Goal: Transaction & Acquisition: Download file/media

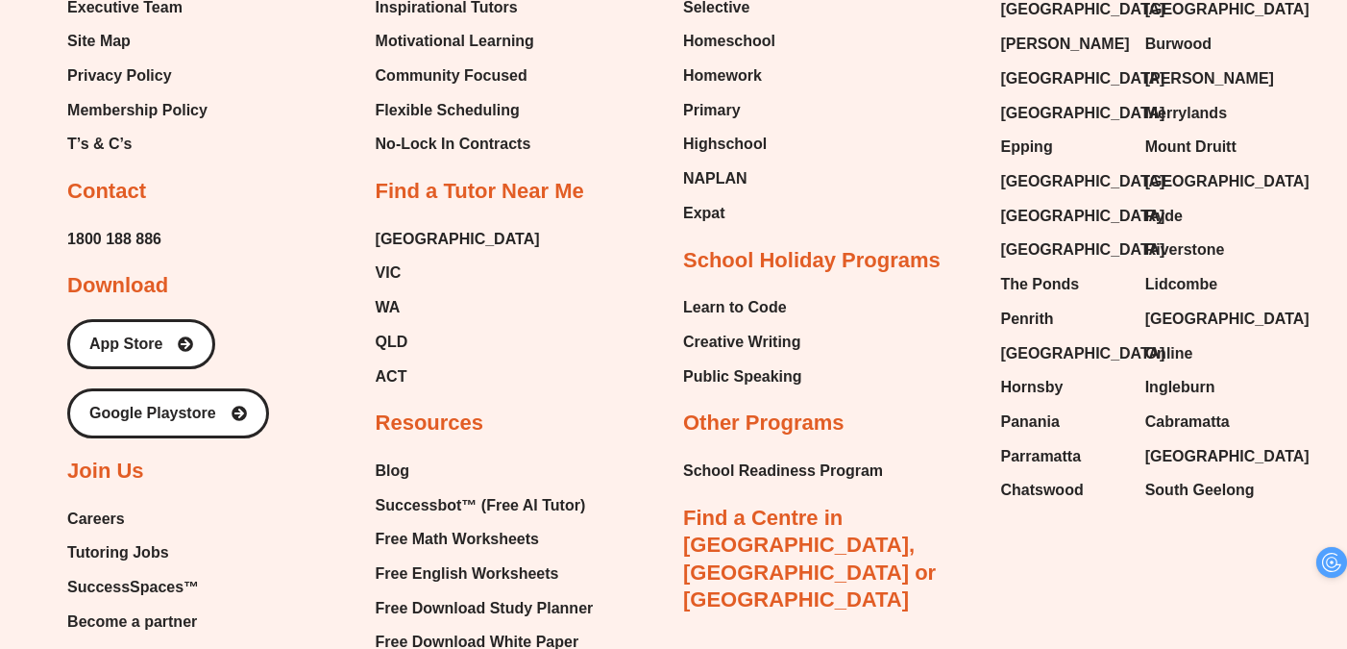
scroll to position [8158, 0]
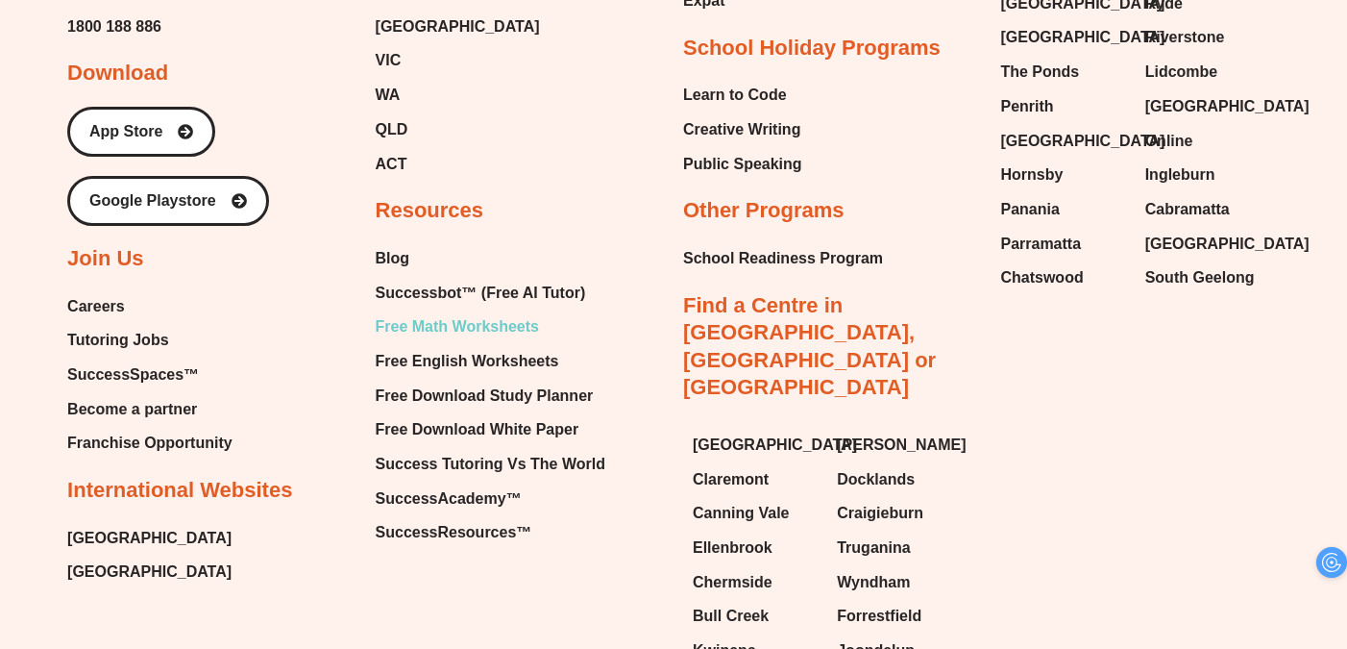
click at [476, 312] on span "Free Math Worksheets" at bounding box center [457, 326] width 163 height 29
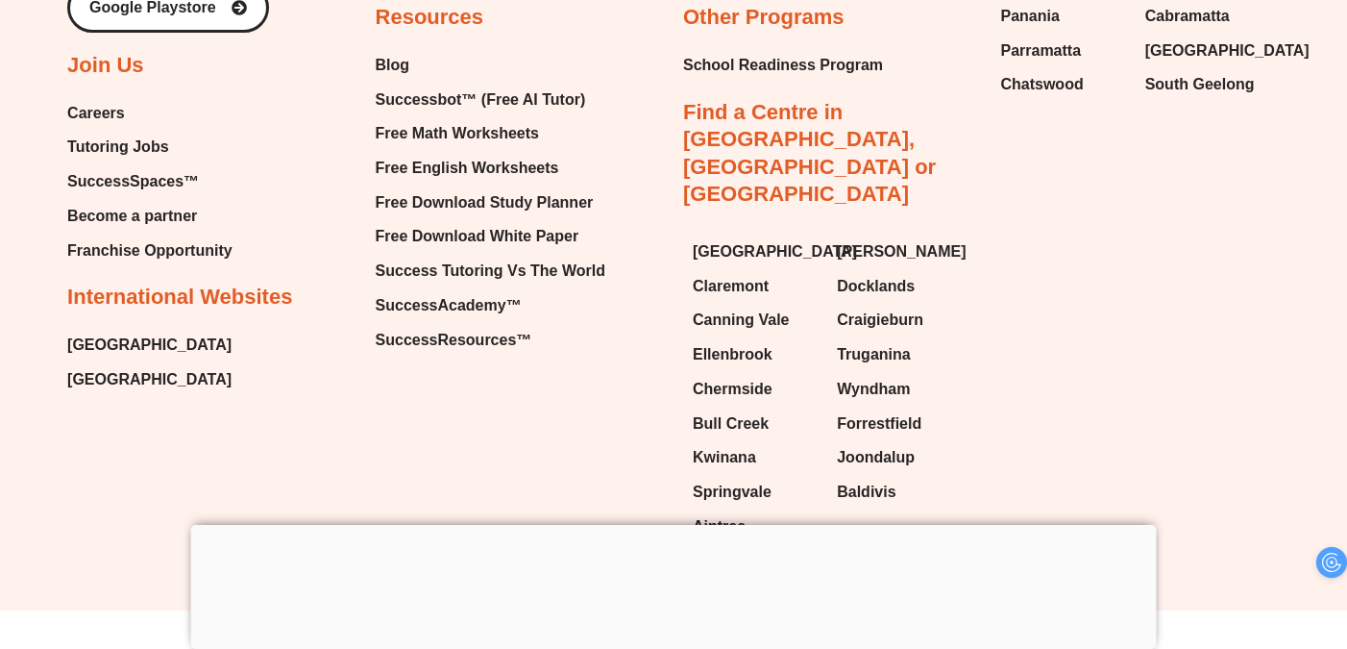
scroll to position [14126, 0]
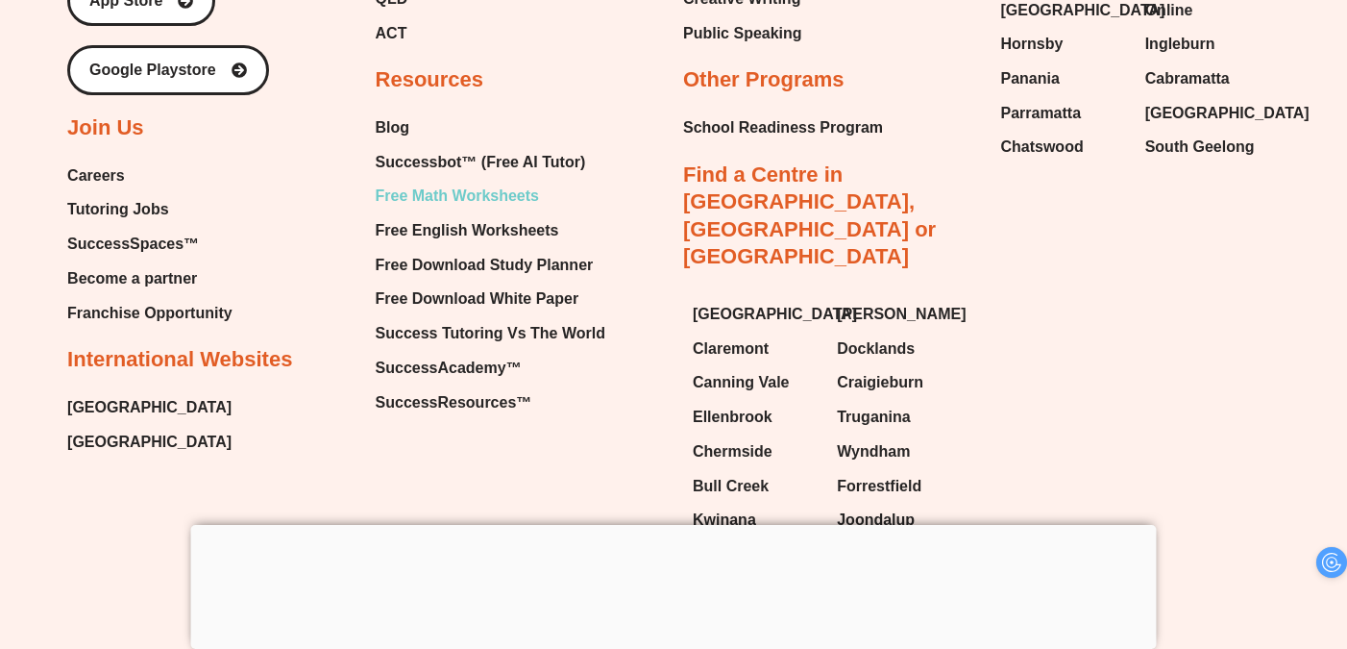
click at [475, 210] on span "Free Math Worksheets" at bounding box center [457, 196] width 163 height 29
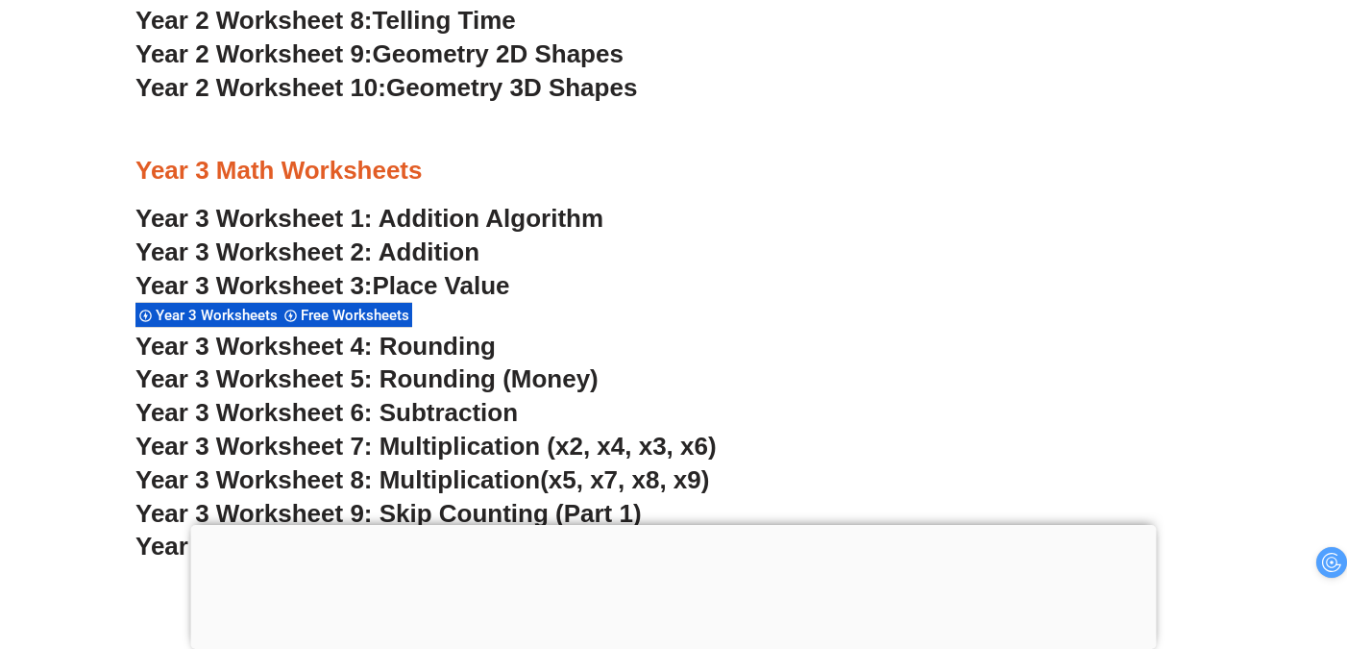
scroll to position [2631, 0]
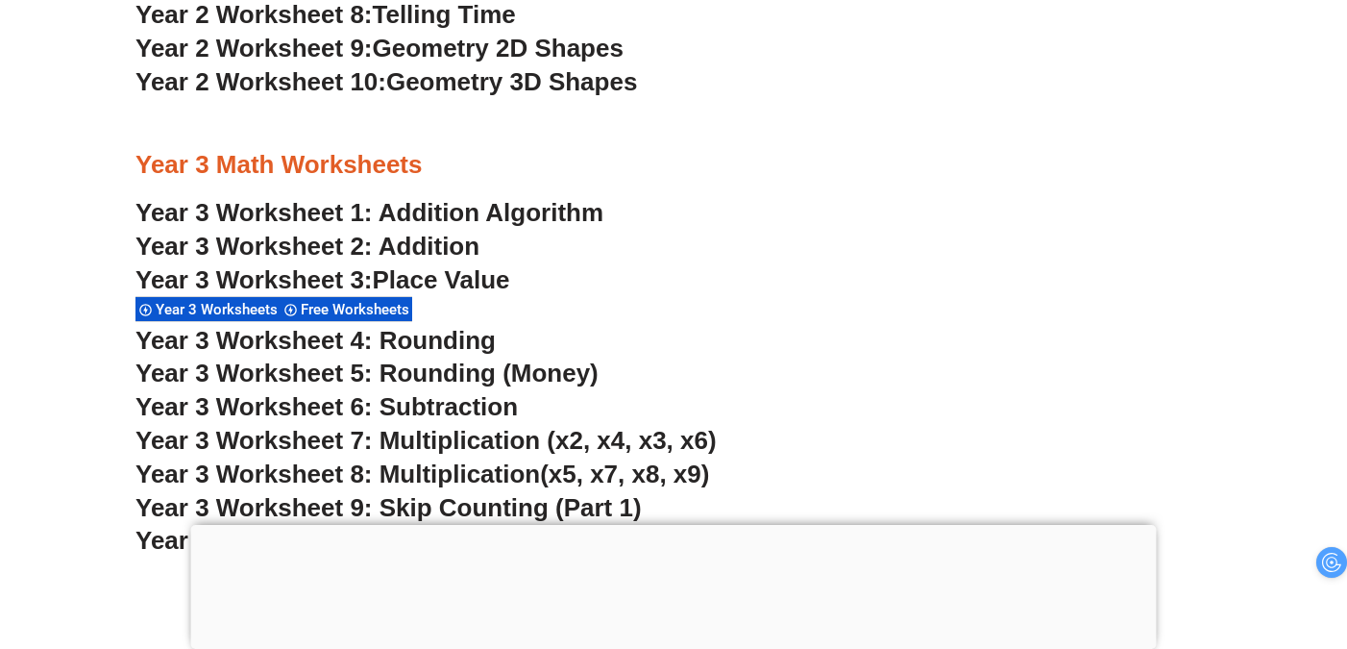
click at [393, 402] on span "Year 3 Worksheet 6: Subtraction" at bounding box center [326, 406] width 382 height 29
